Goal: Task Accomplishment & Management: Manage account settings

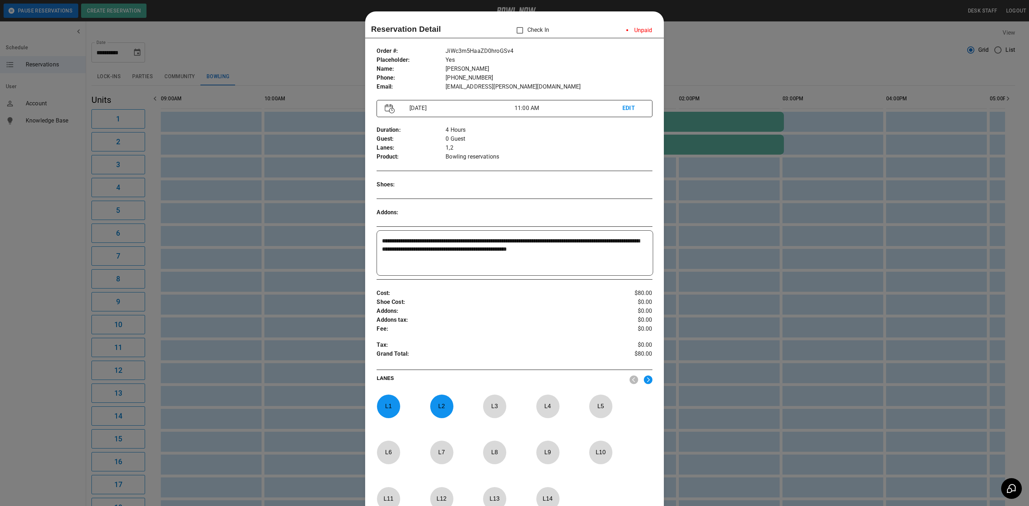
click at [388, 88] on div "**********" at bounding box center [514, 289] width 298 height 497
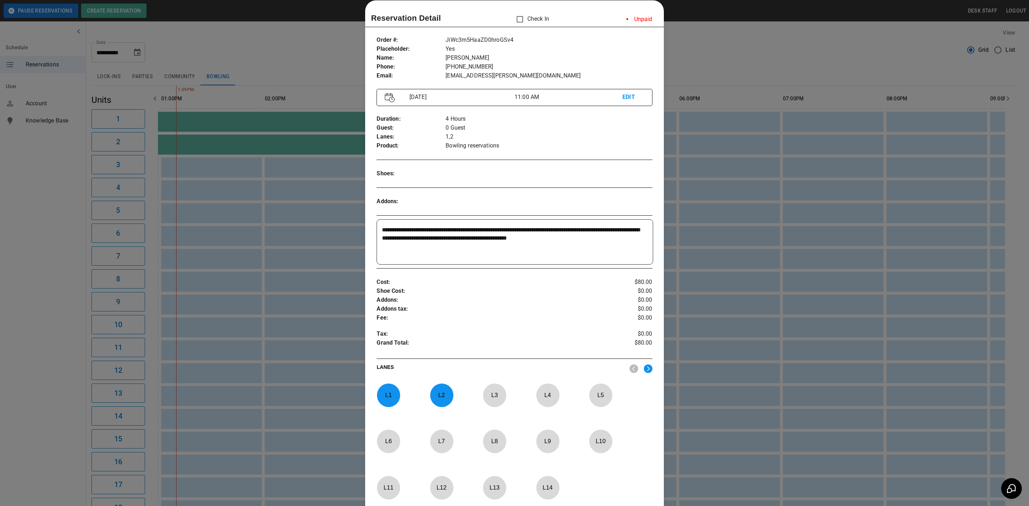
click at [124, 48] on div at bounding box center [514, 253] width 1029 height 506
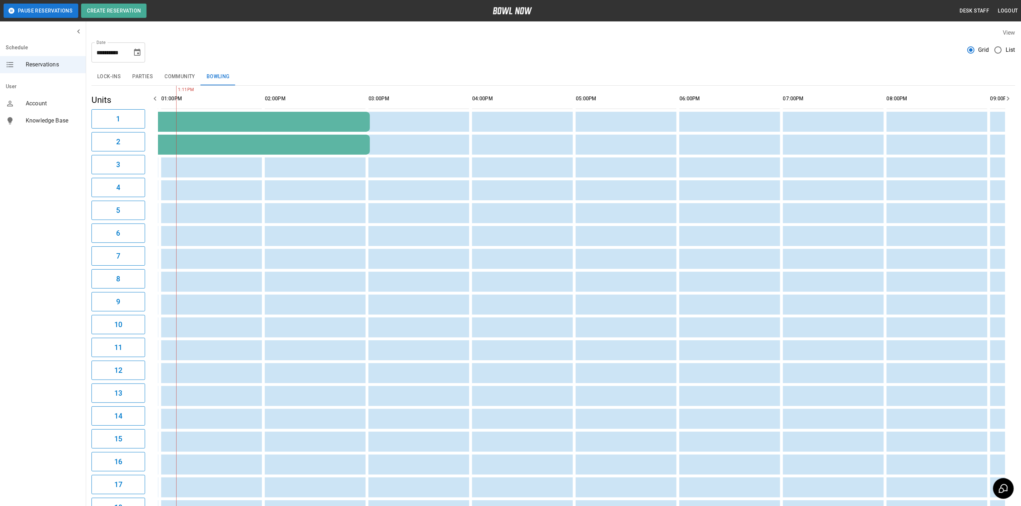
click at [136, 55] on icon "Choose date, selected date is Oct 17, 2025" at bounding box center [137, 52] width 9 height 9
click at [139, 76] on icon "Previous month" at bounding box center [137, 74] width 9 height 9
drag, startPoint x: 148, startPoint y: 145, endPoint x: 145, endPoint y: 171, distance: 26.3
click at [148, 145] on button "27" at bounding box center [152, 144] width 13 height 13
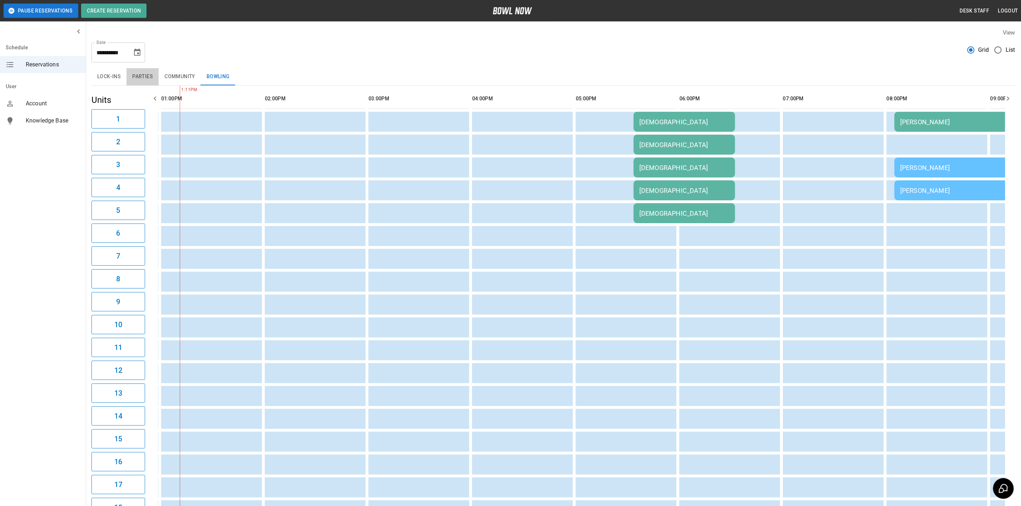
drag, startPoint x: 146, startPoint y: 72, endPoint x: 146, endPoint y: 88, distance: 16.1
click at [146, 72] on button "Parties" at bounding box center [142, 76] width 32 height 17
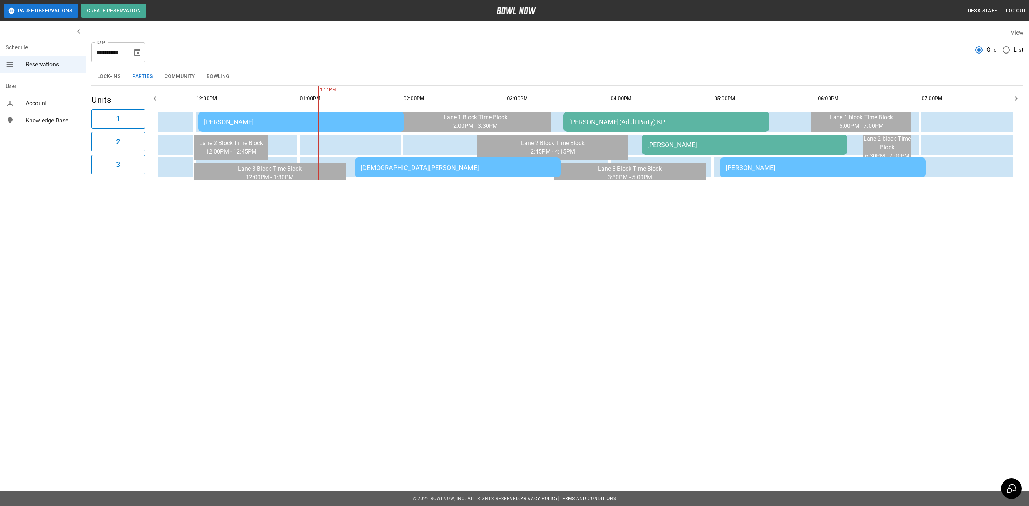
scroll to position [0, 293]
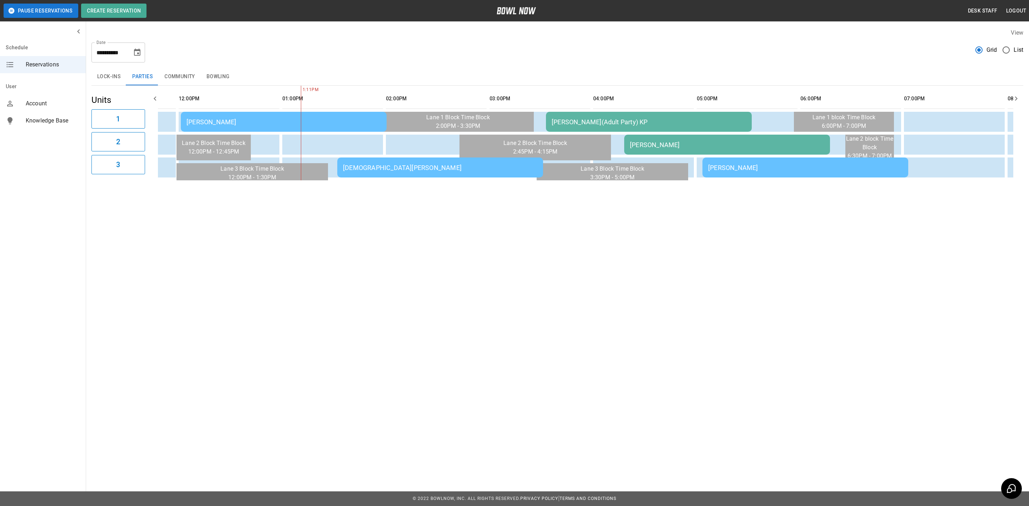
click at [138, 51] on icon "Choose date, selected date is Sep 27, 2025" at bounding box center [137, 52] width 6 height 7
click at [64, 162] on button "28" at bounding box center [66, 157] width 13 height 13
type input "**********"
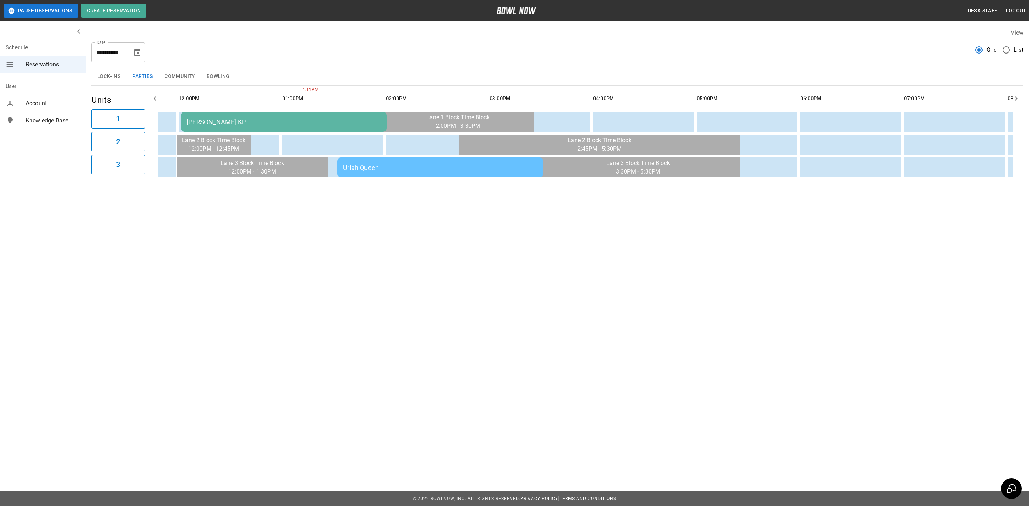
click at [404, 165] on div "Uriah Queen" at bounding box center [440, 168] width 194 height 8
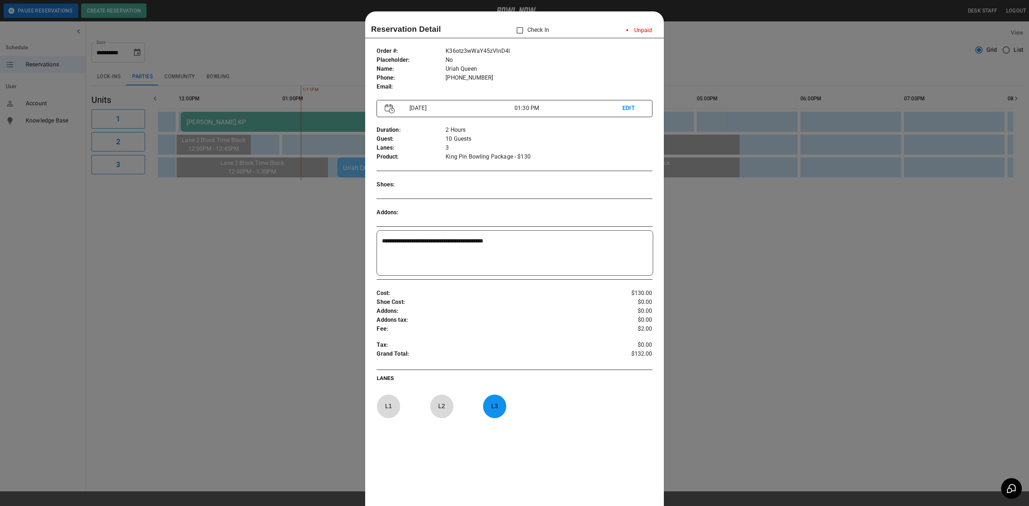
scroll to position [11, 0]
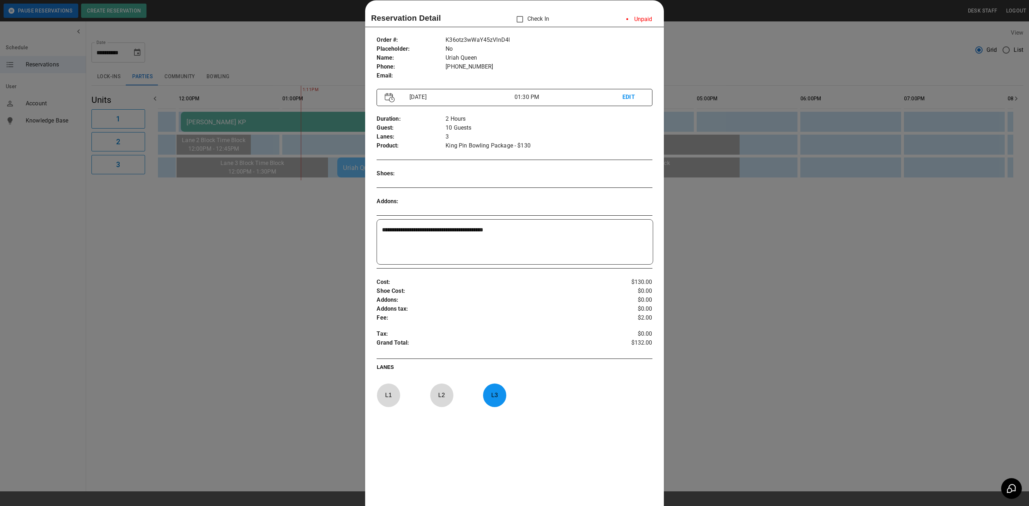
click at [537, 235] on textarea "**********" at bounding box center [513, 242] width 263 height 33
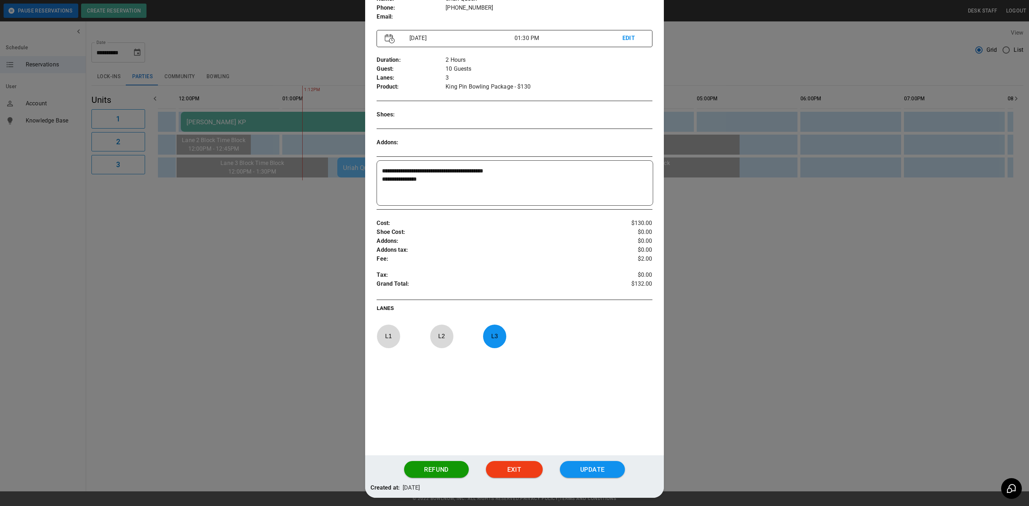
scroll to position [71, 0]
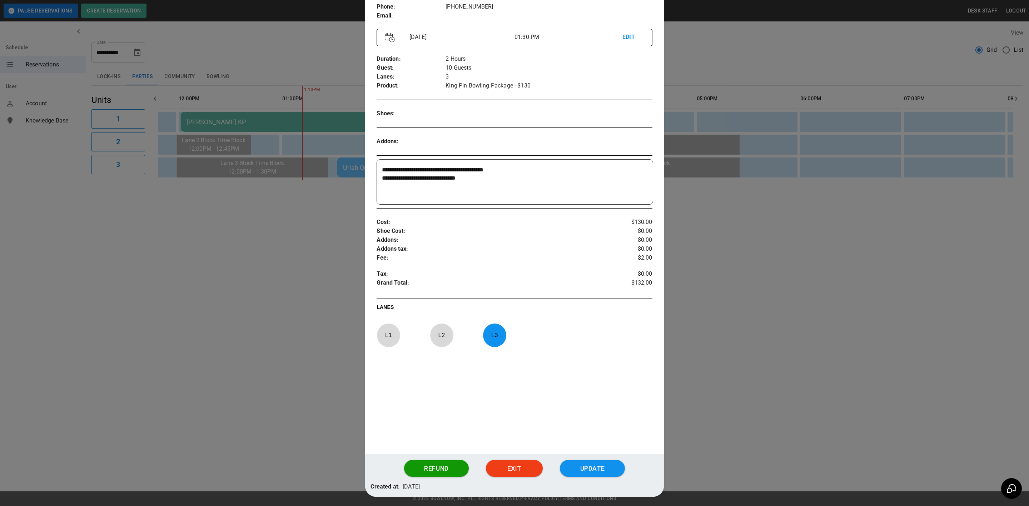
type textarea "**********"
click at [575, 476] on button "Update" at bounding box center [592, 468] width 65 height 17
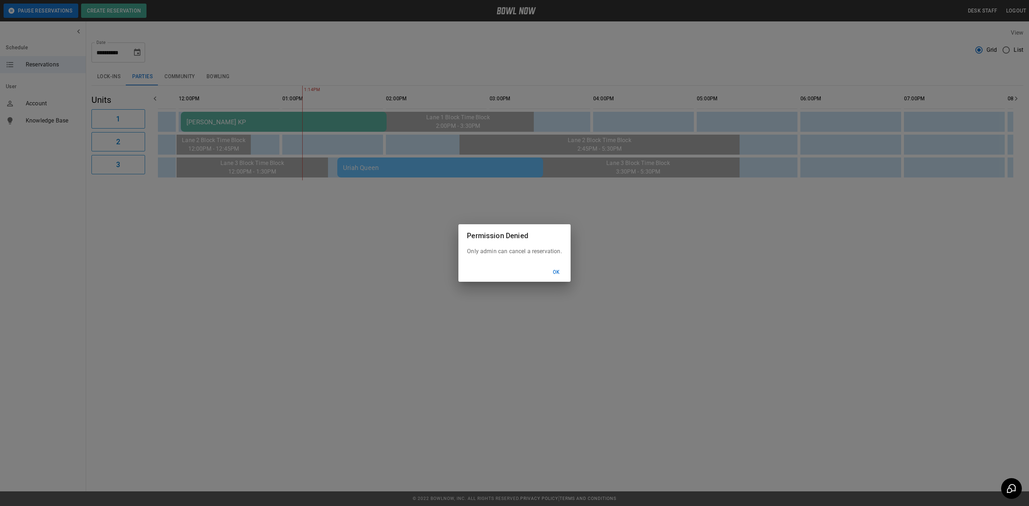
click at [556, 272] on button "Ok" at bounding box center [556, 272] width 23 height 13
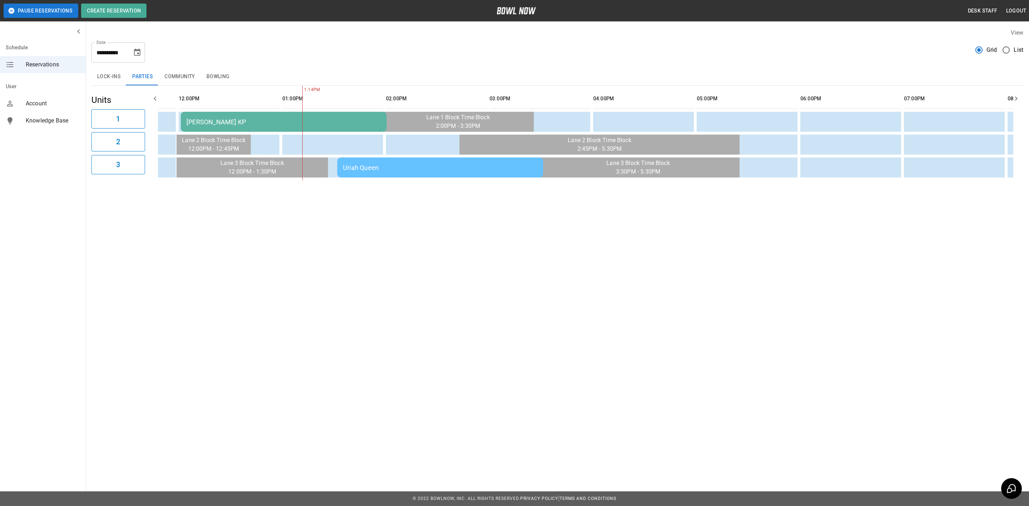
click at [398, 168] on div "Uriah Queen" at bounding box center [440, 168] width 194 height 8
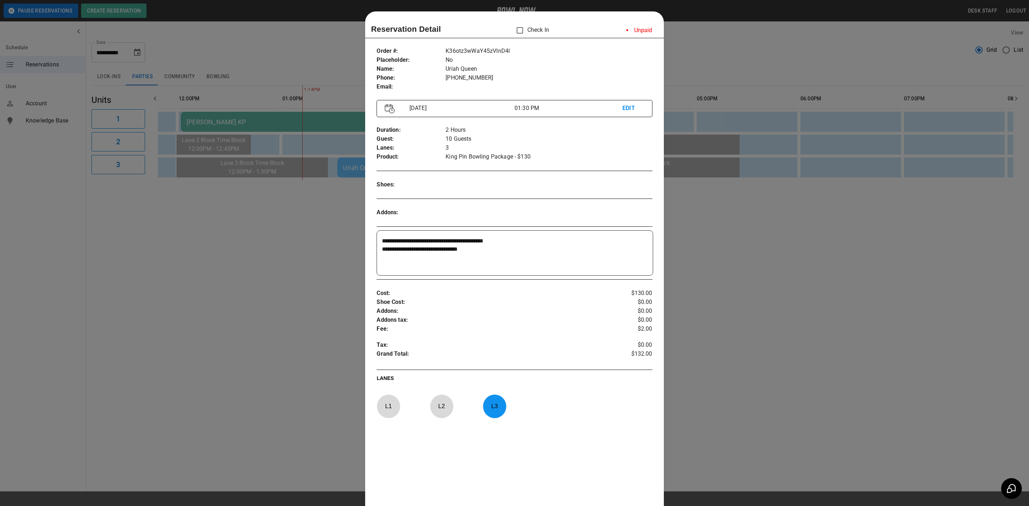
scroll to position [11, 0]
